Goal: Transaction & Acquisition: Obtain resource

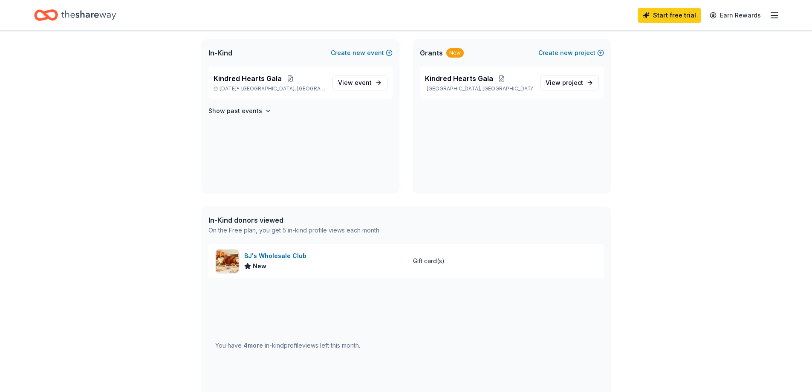
scroll to position [159, 0]
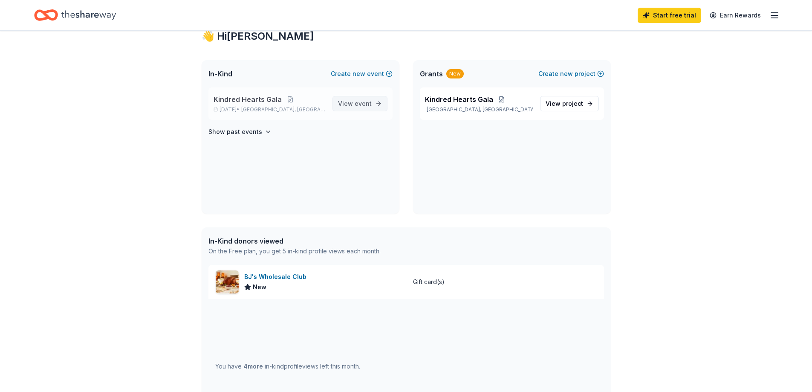
click at [373, 106] on link "View event" at bounding box center [360, 103] width 55 height 15
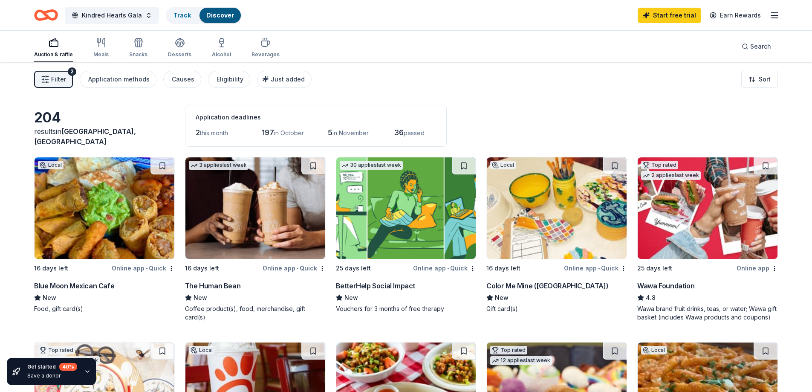
click at [113, 47] on div "Auction & raffle Meals Snacks Desserts Alcohol Beverages" at bounding box center [157, 48] width 246 height 28
click at [105, 48] on div "Meals" at bounding box center [100, 48] width 15 height 20
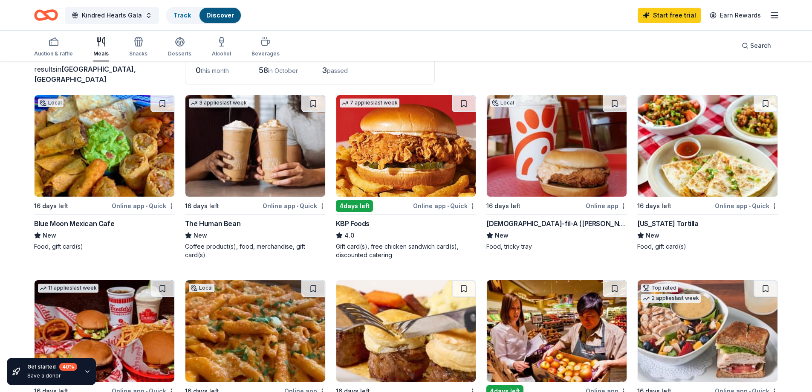
scroll to position [46, 0]
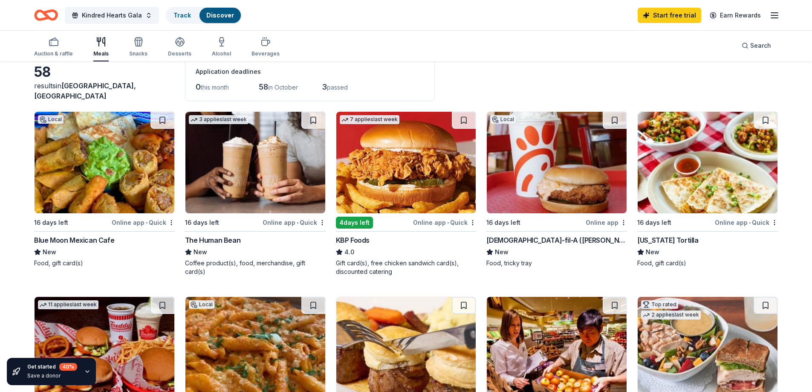
drag, startPoint x: 811, startPoint y: 101, endPoint x: 813, endPoint y: 90, distance: 10.8
click at [812, 90] on html "Kindred Hearts Gala Track Discover Start free trial Earn Rewards Auction & raff…" at bounding box center [406, 150] width 812 height 392
click at [85, 240] on div "Blue Moon Mexican Cafe" at bounding box center [74, 240] width 80 height 10
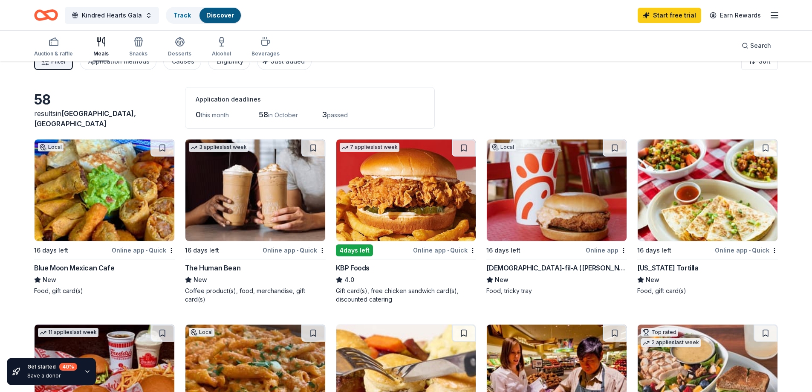
scroll to position [0, 0]
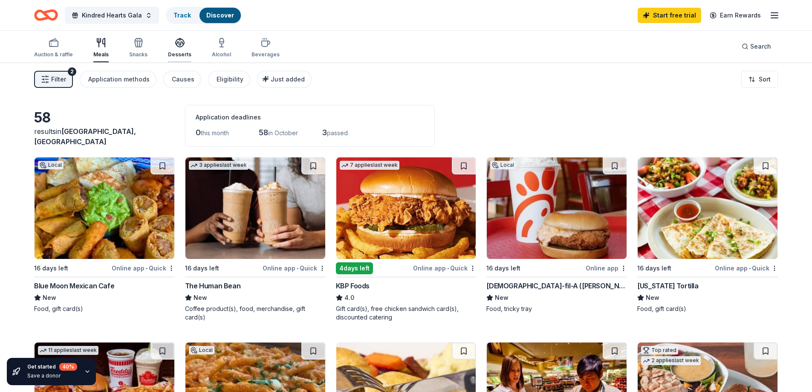
click at [171, 41] on div "button" at bounding box center [179, 43] width 23 height 10
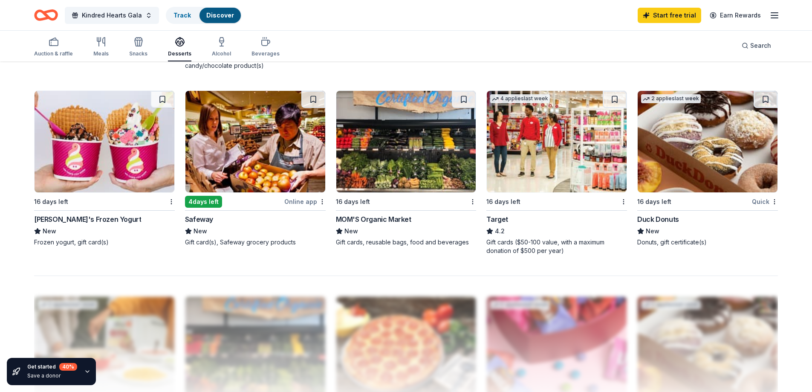
scroll to position [602, 0]
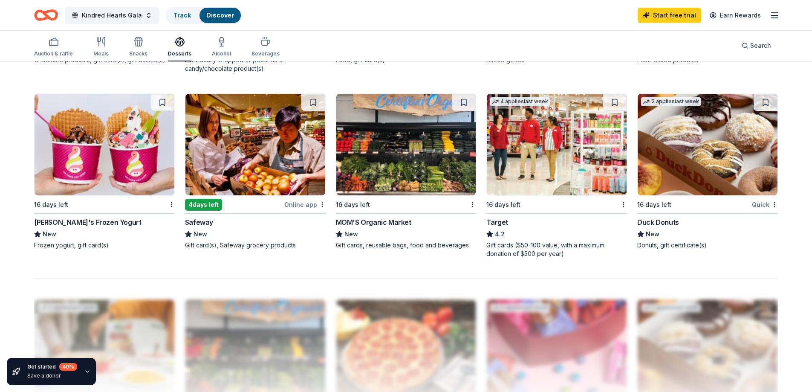
click at [686, 157] on img at bounding box center [708, 144] width 140 height 101
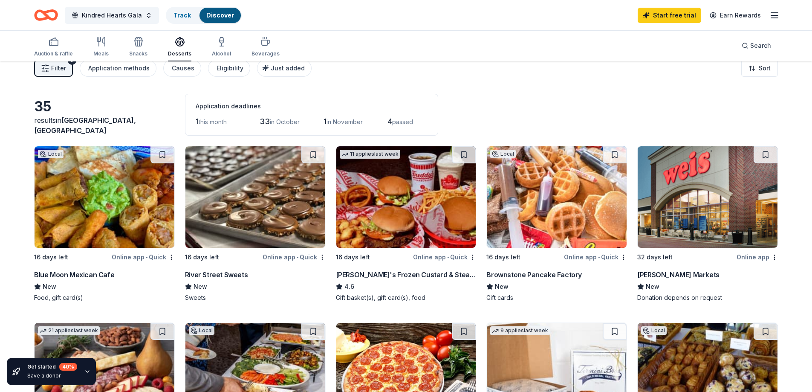
scroll to position [0, 0]
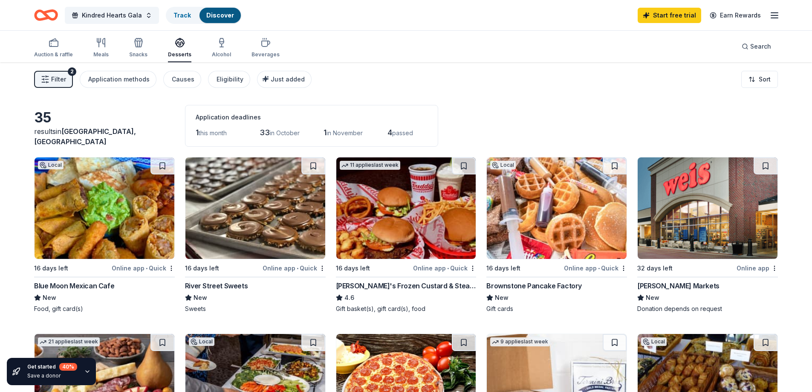
click at [671, 205] on img at bounding box center [708, 207] width 140 height 101
click at [133, 45] on icon "button" at bounding box center [138, 43] width 10 height 10
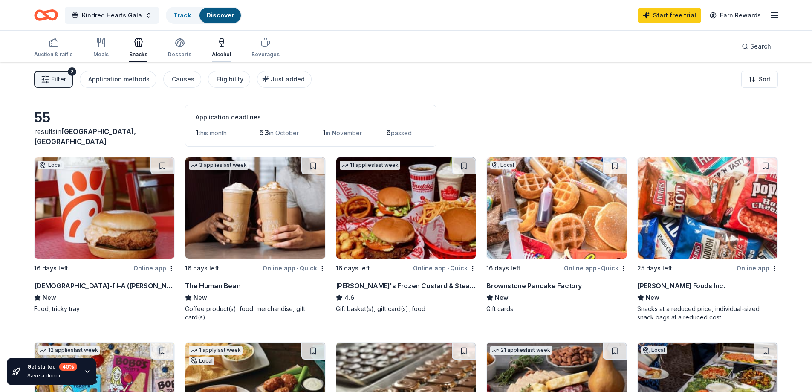
click at [213, 49] on div "Alcohol" at bounding box center [221, 48] width 19 height 20
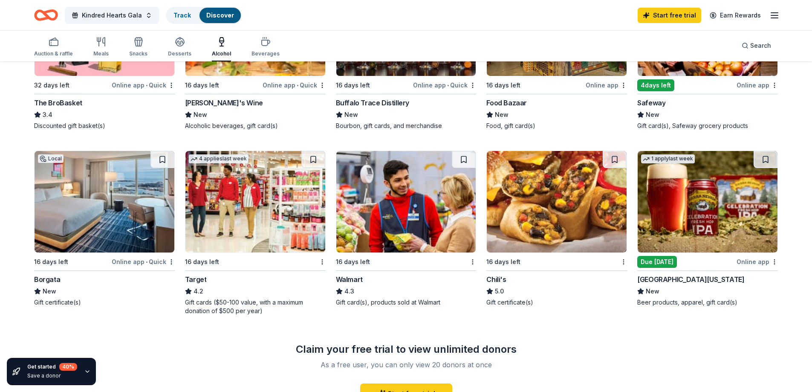
scroll to position [365, 0]
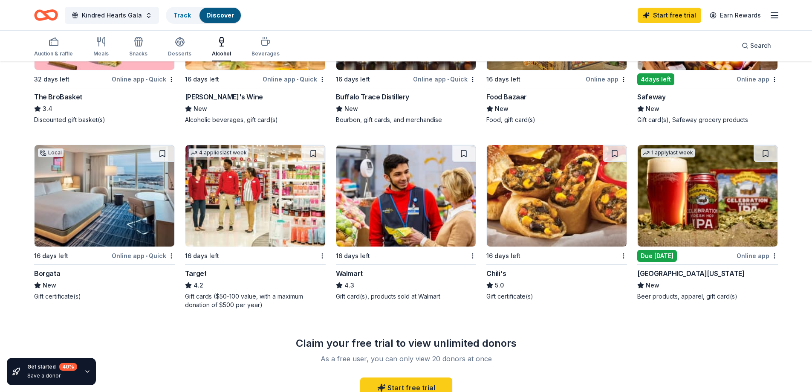
click at [128, 203] on img at bounding box center [105, 195] width 140 height 101
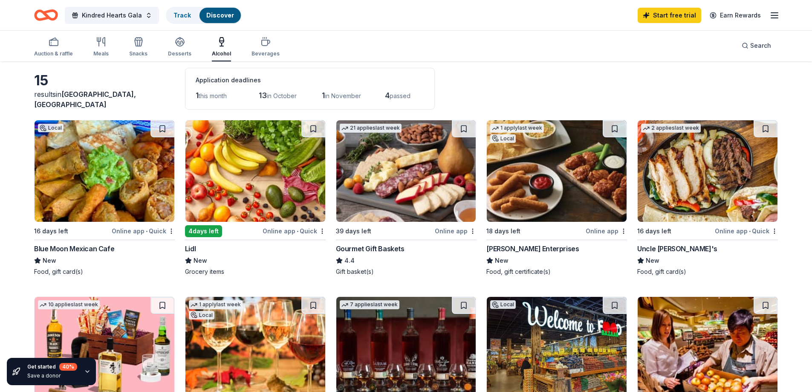
scroll to position [36, 0]
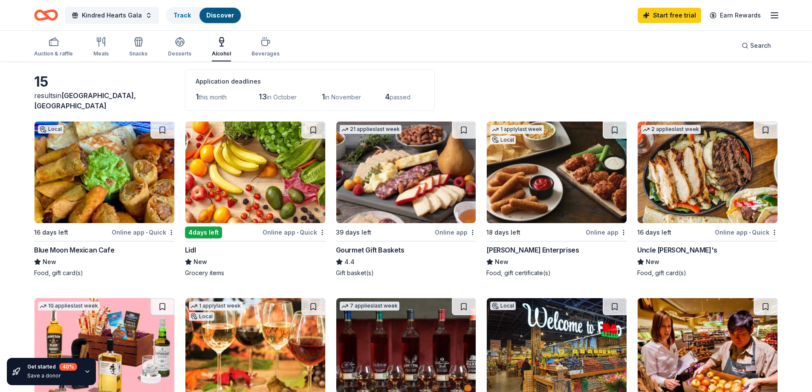
click at [246, 187] on img at bounding box center [255, 172] width 140 height 101
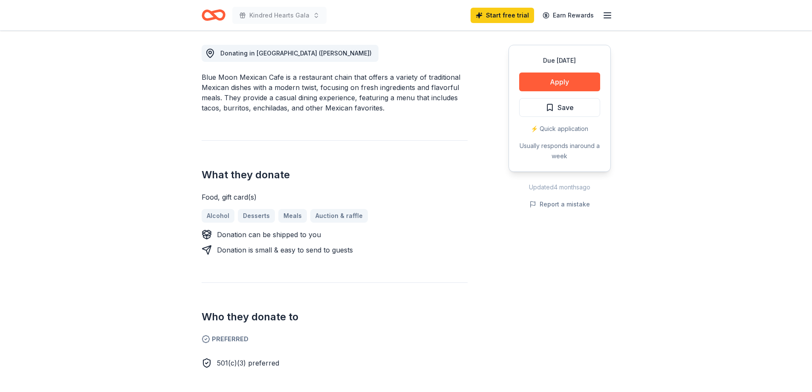
scroll to position [225, 0]
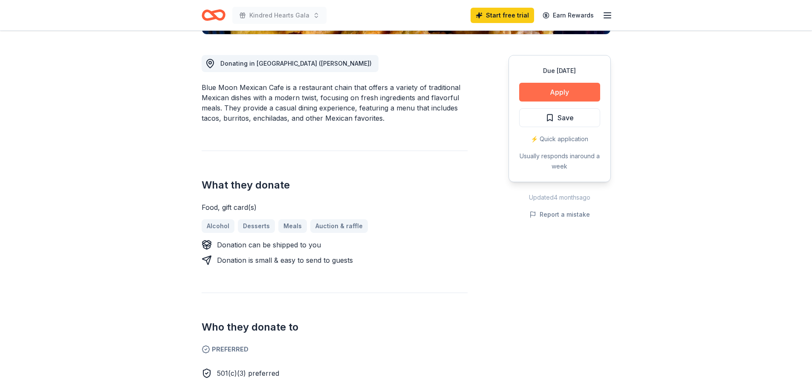
click at [556, 92] on button "Apply" at bounding box center [559, 92] width 81 height 19
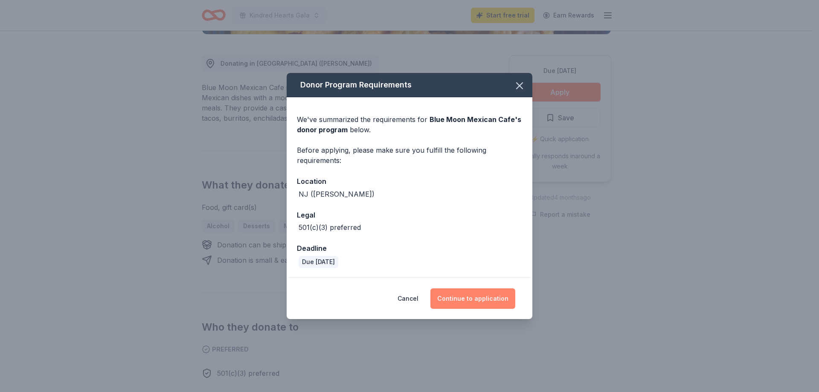
click at [483, 296] on button "Continue to application" at bounding box center [472, 298] width 85 height 20
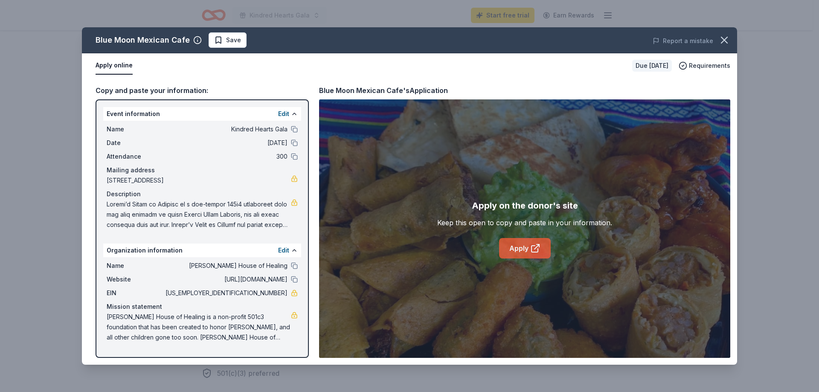
click at [534, 242] on link "Apply" at bounding box center [525, 248] width 52 height 20
click at [723, 41] on icon "button" at bounding box center [724, 40] width 6 height 6
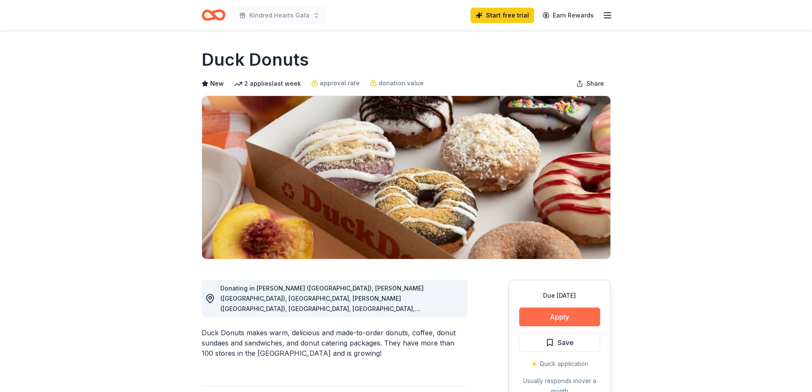
click at [574, 319] on button "Apply" at bounding box center [559, 316] width 81 height 19
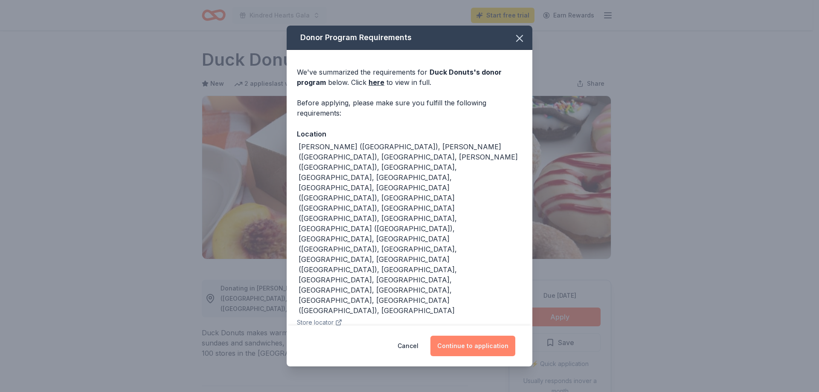
click at [465, 336] on button "Continue to application" at bounding box center [472, 346] width 85 height 20
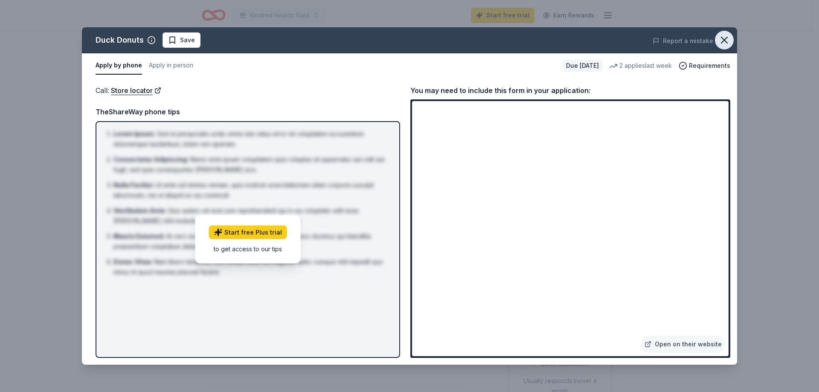
click at [724, 38] on icon "button" at bounding box center [724, 40] width 12 height 12
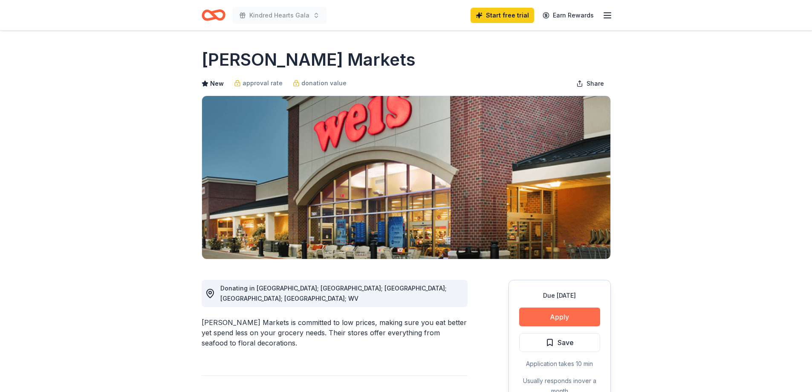
click at [566, 316] on button "Apply" at bounding box center [559, 316] width 81 height 19
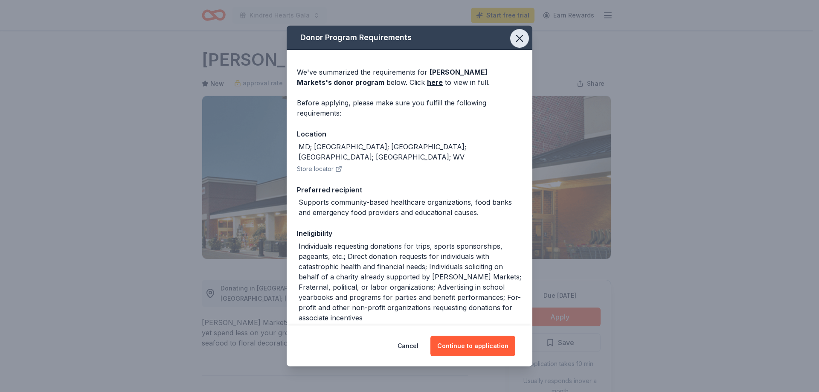
click at [513, 34] on icon "button" at bounding box center [519, 38] width 12 height 12
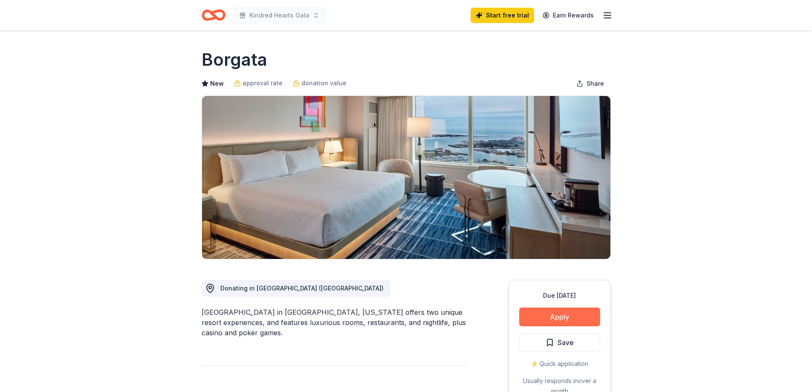
click at [562, 320] on button "Apply" at bounding box center [559, 316] width 81 height 19
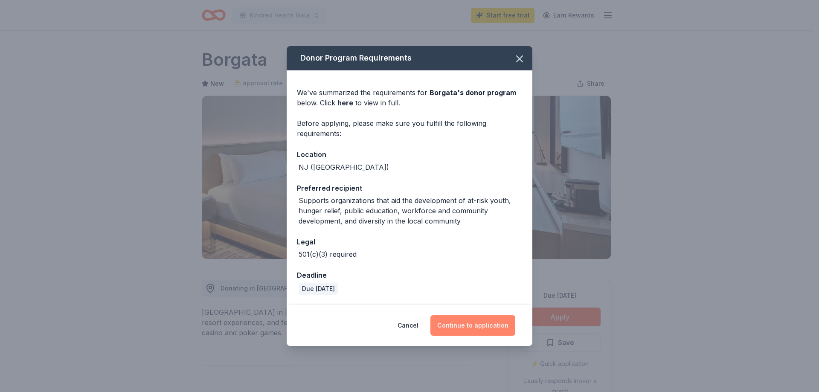
click at [459, 324] on button "Continue to application" at bounding box center [472, 325] width 85 height 20
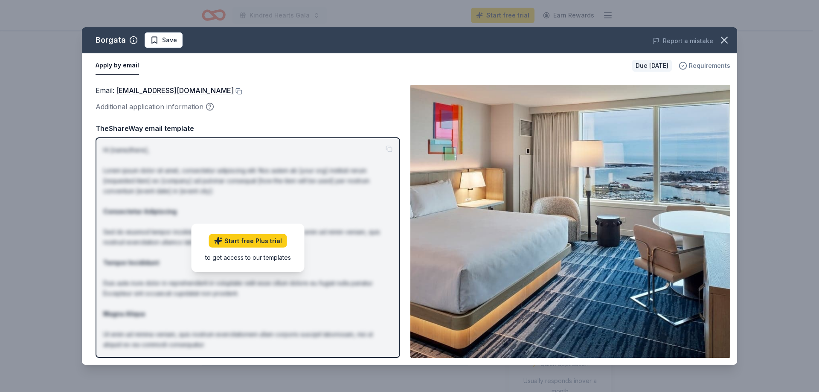
click at [687, 64] on icon "button" at bounding box center [682, 65] width 9 height 9
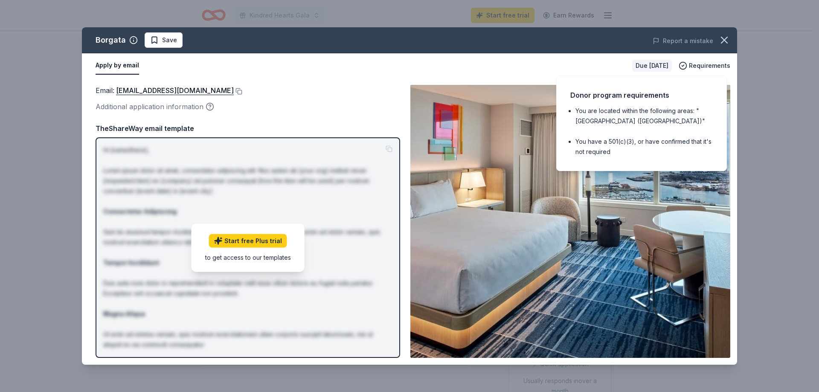
click at [653, 285] on img at bounding box center [570, 221] width 320 height 273
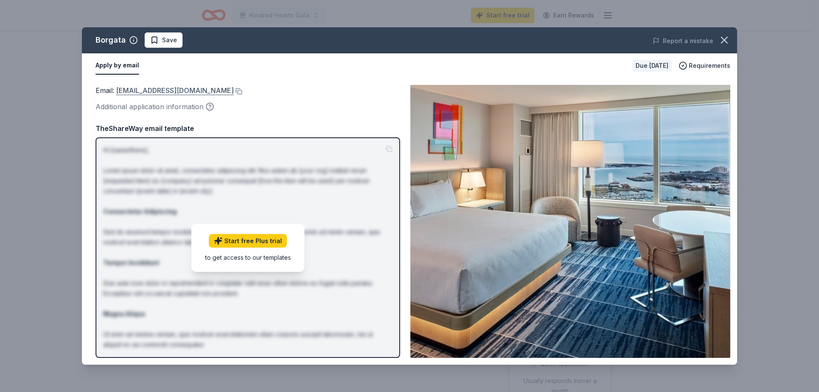
click at [148, 91] on link "[EMAIL_ADDRESS][DOMAIN_NAME]" at bounding box center [175, 90] width 118 height 11
click at [156, 91] on link "[EMAIL_ADDRESS][DOMAIN_NAME]" at bounding box center [175, 90] width 118 height 11
drag, startPoint x: 199, startPoint y: 92, endPoint x: 119, endPoint y: 89, distance: 80.2
click at [120, 90] on div "Email : [EMAIL_ADDRESS][DOMAIN_NAME]" at bounding box center [248, 90] width 304 height 11
click at [726, 38] on icon "button" at bounding box center [724, 40] width 6 height 6
